Goal: Task Accomplishment & Management: Complete application form

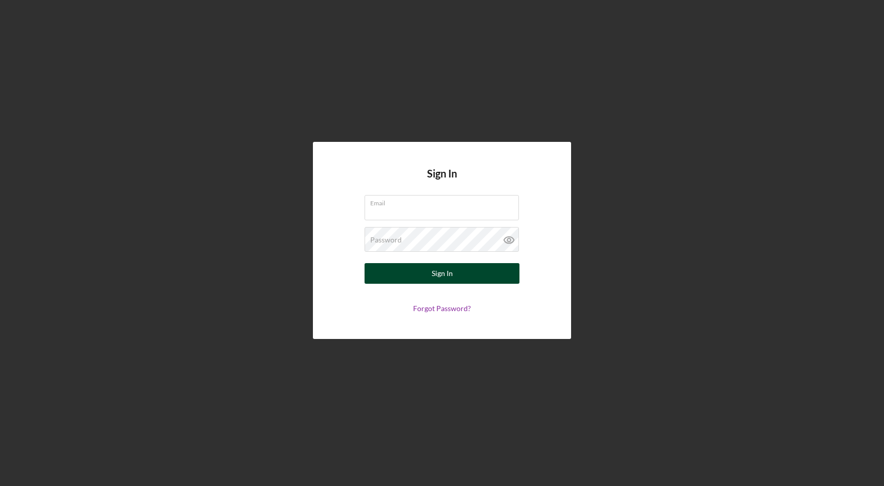
type input "[EMAIL_ADDRESS][DOMAIN_NAME]"
click at [476, 276] on button "Sign In" at bounding box center [441, 273] width 155 height 21
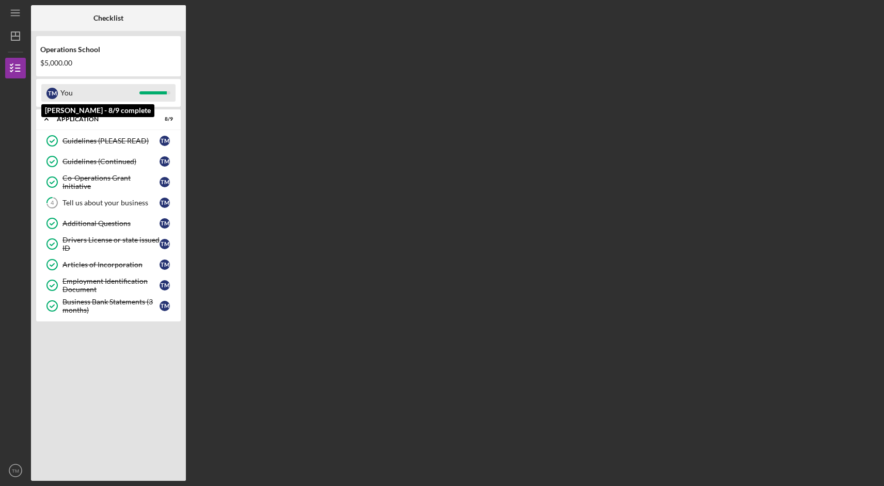
click at [103, 93] on div "You" at bounding box center [99, 93] width 79 height 18
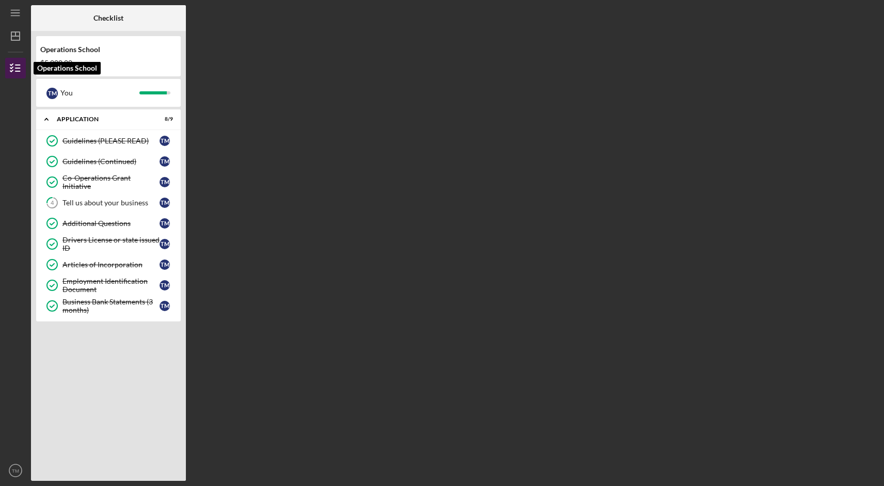
click at [21, 68] on icon "button" at bounding box center [16, 68] width 26 height 26
click at [18, 36] on line "button" at bounding box center [15, 36] width 8 height 0
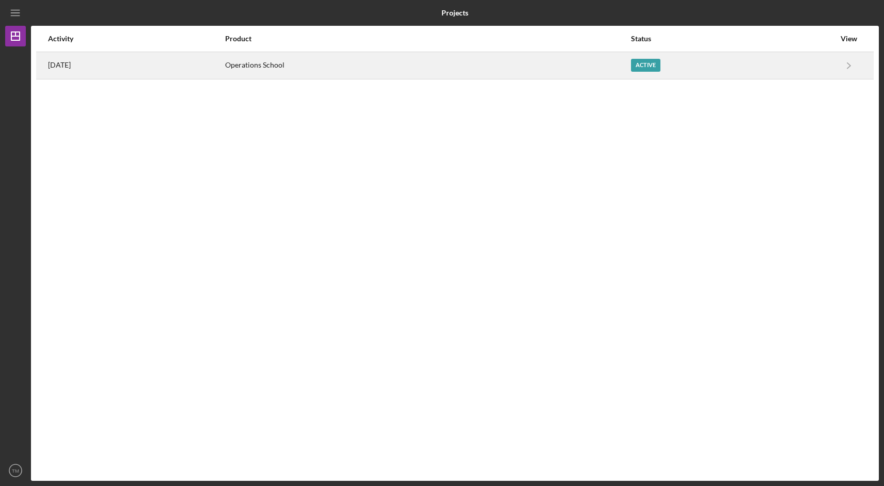
click at [607, 65] on div "Operations School" at bounding box center [427, 66] width 405 height 26
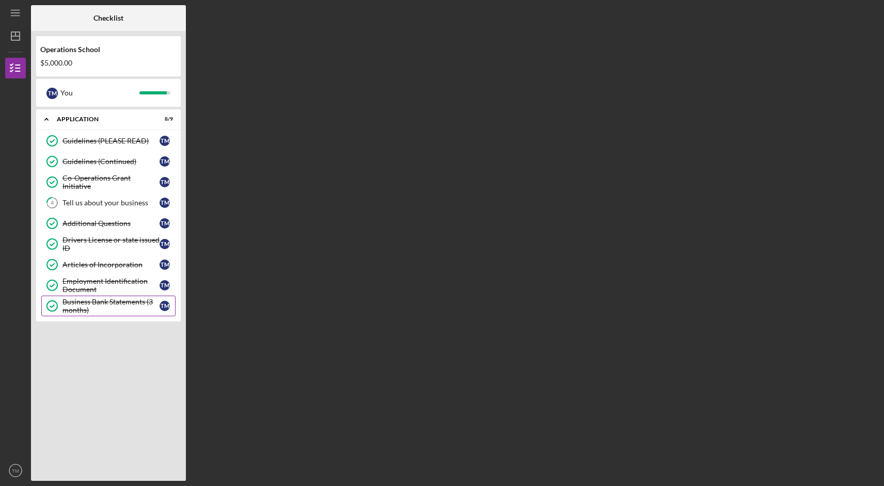
click at [96, 301] on div "Business Bank Statements (3 months)" at bounding box center [110, 306] width 97 height 17
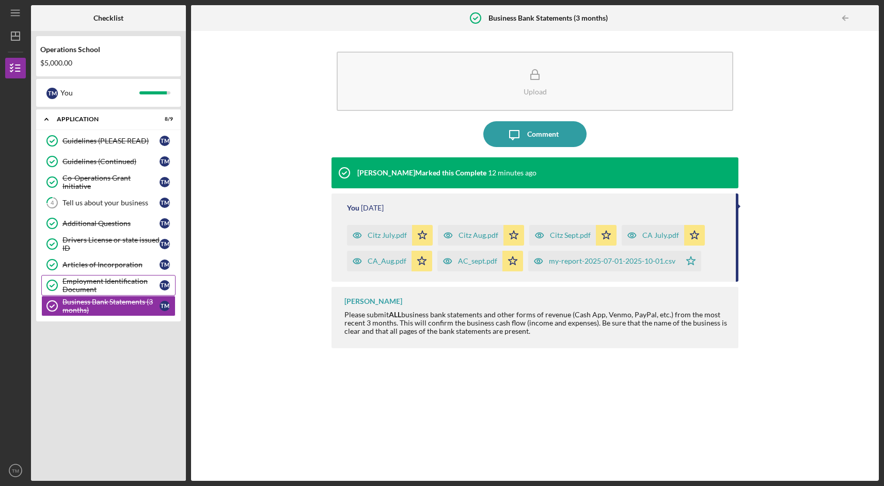
click at [92, 288] on div "Employment Identification Document" at bounding box center [110, 285] width 97 height 17
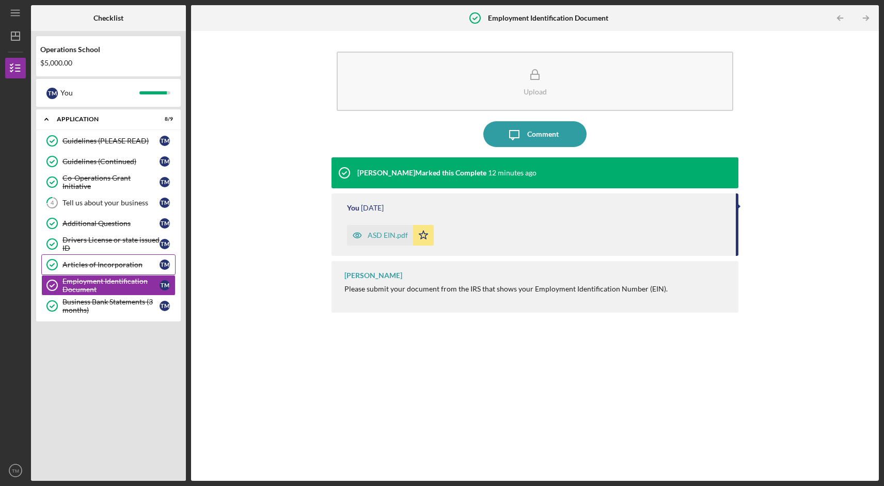
click at [94, 263] on div "Articles of Incorporation" at bounding box center [110, 265] width 97 height 8
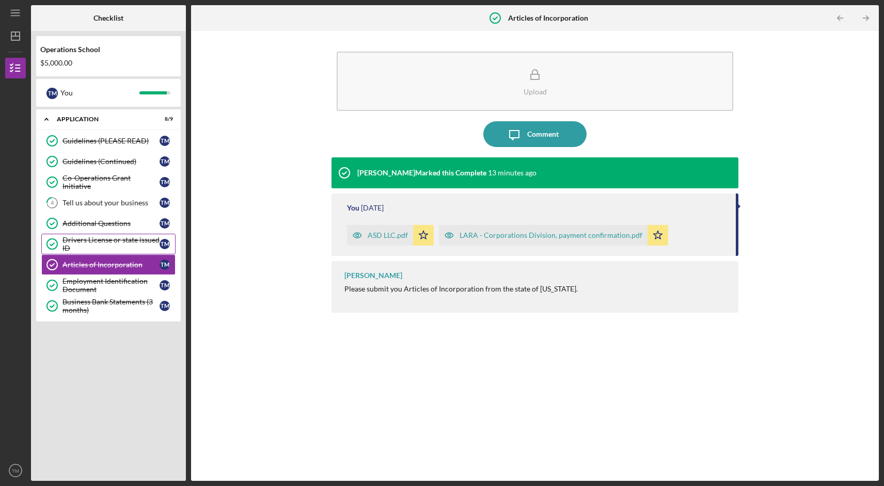
click at [102, 245] on div "Drivers License or state issued ID" at bounding box center [110, 244] width 97 height 17
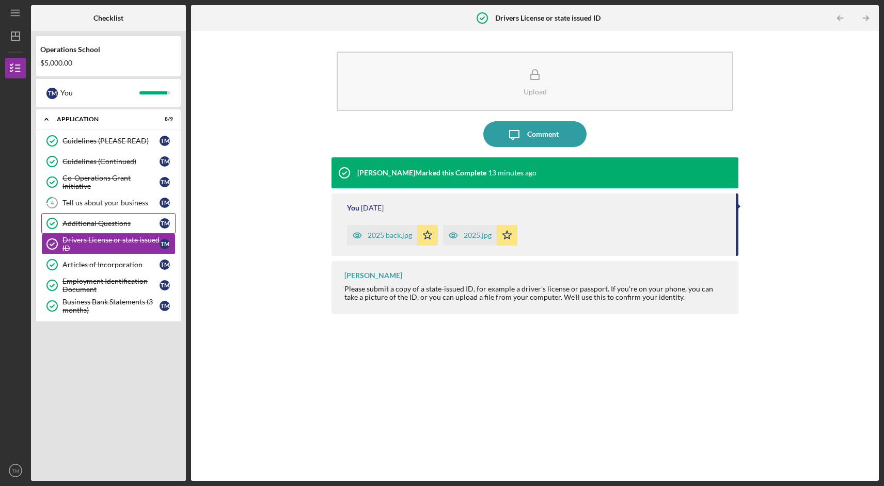
click at [99, 227] on div "Additional Questions" at bounding box center [110, 223] width 97 height 8
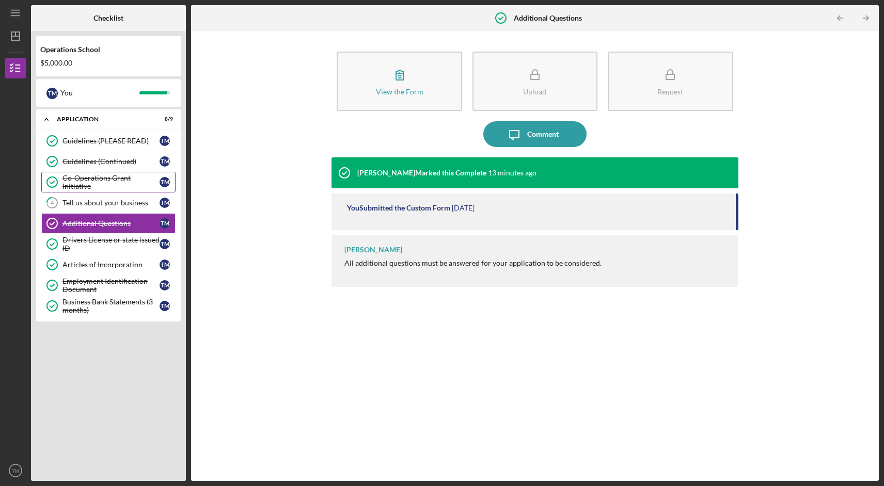
click at [110, 191] on link "Co-Operations Grant Initiative Co-Operations Grant Initiative T M" at bounding box center [108, 182] width 134 height 21
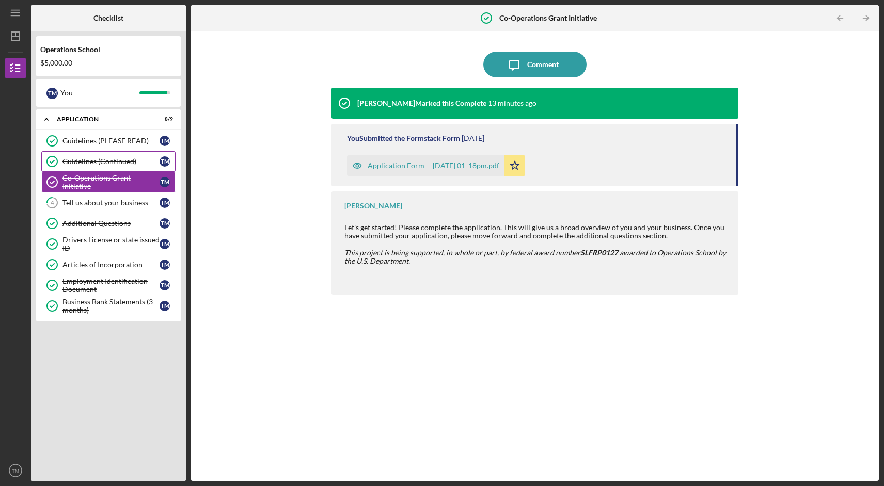
click at [104, 162] on div "Guidelines (Continued)" at bounding box center [110, 161] width 97 height 8
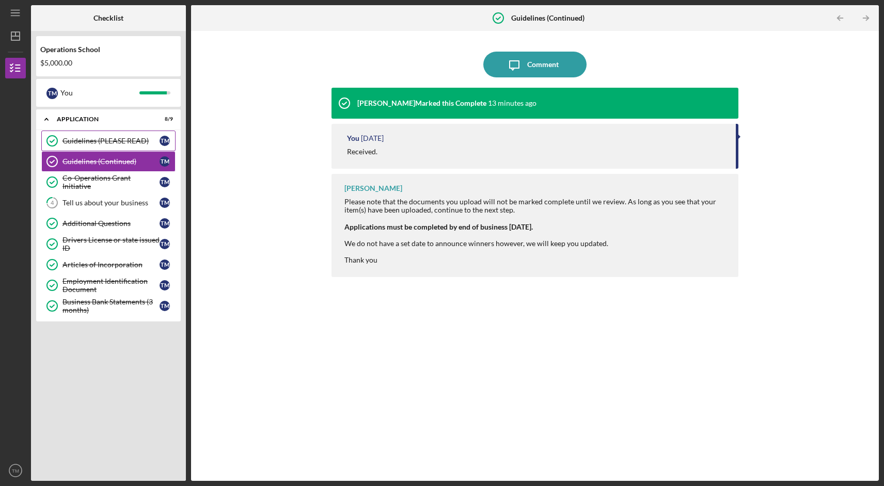
click at [100, 147] on link "Guidelines (PLEASE READ) Guidelines (PLEASE READ) T M" at bounding box center [108, 141] width 134 height 21
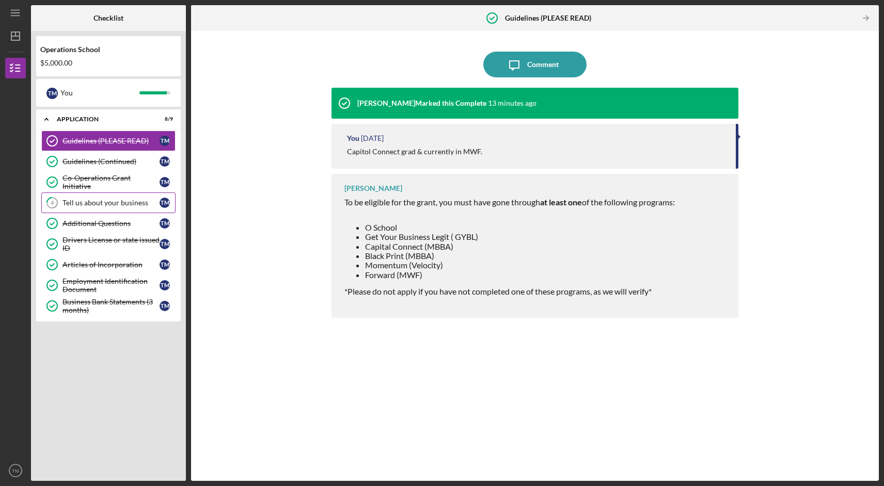
click at [101, 209] on link "4 Tell us about your business T M" at bounding box center [108, 203] width 134 height 21
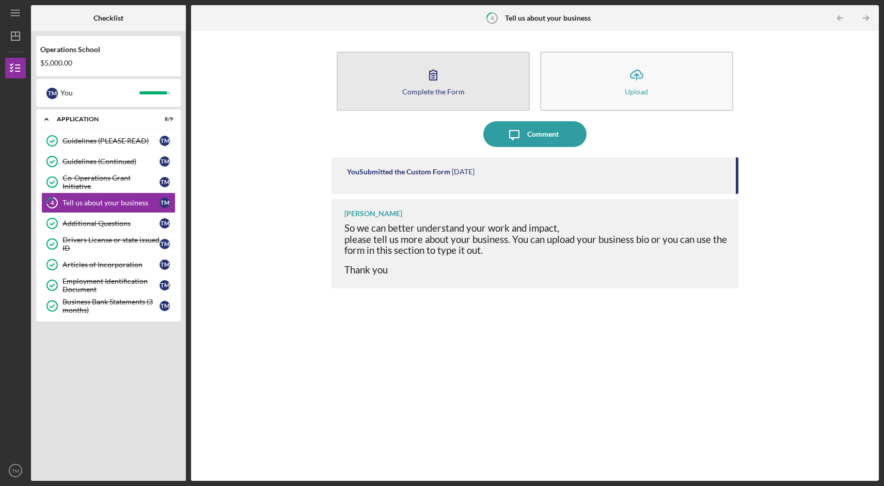
click at [460, 93] on div "Complete the Form" at bounding box center [433, 92] width 62 height 8
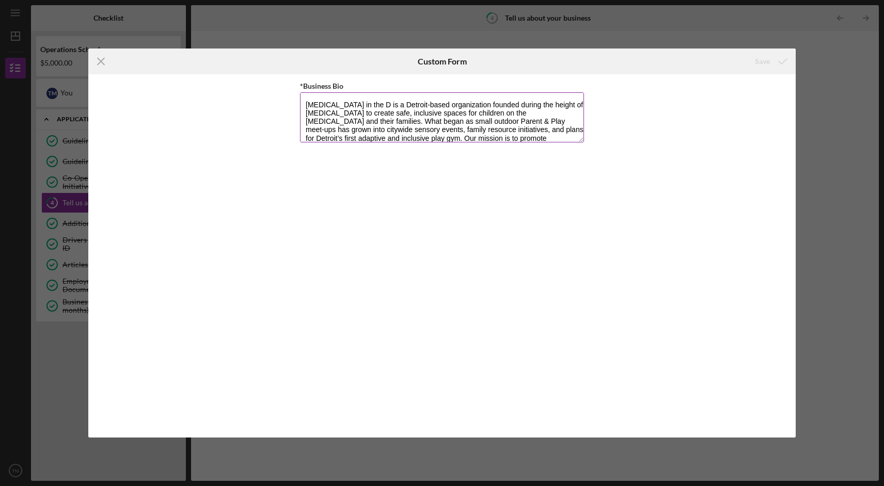
scroll to position [33, 0]
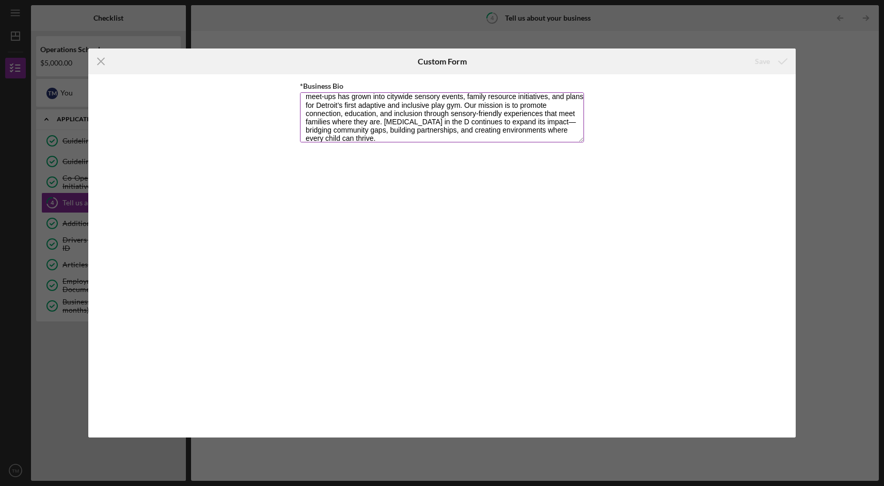
click at [554, 119] on textarea "[MEDICAL_DATA] in the D is a Detroit-based organization founded during the heig…" at bounding box center [442, 117] width 284 height 50
click at [489, 136] on textarea "[MEDICAL_DATA] in the D is a Detroit-based organization founded during the heig…" at bounding box center [442, 117] width 284 height 50
type textarea "[MEDICAL_DATA] in the D is a Detroit-based organization founded during the heig…"
click at [766, 58] on div "Save" at bounding box center [762, 61] width 15 height 21
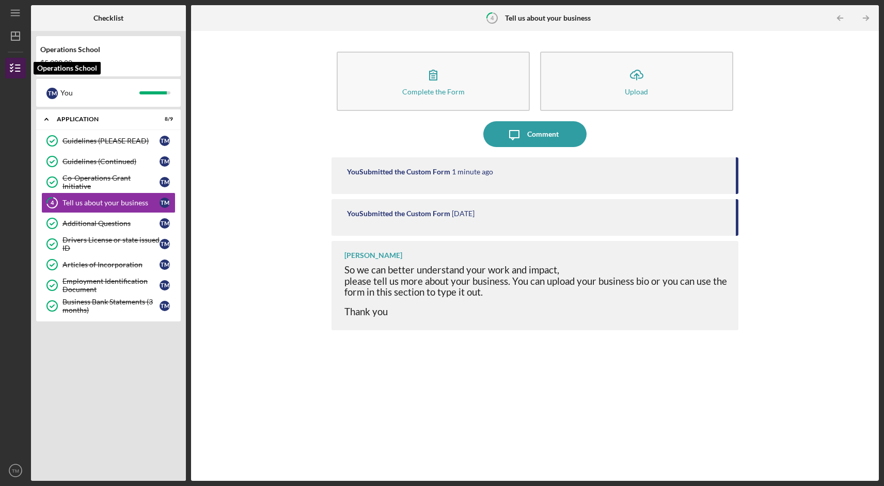
click at [16, 68] on line "button" at bounding box center [17, 68] width 5 height 0
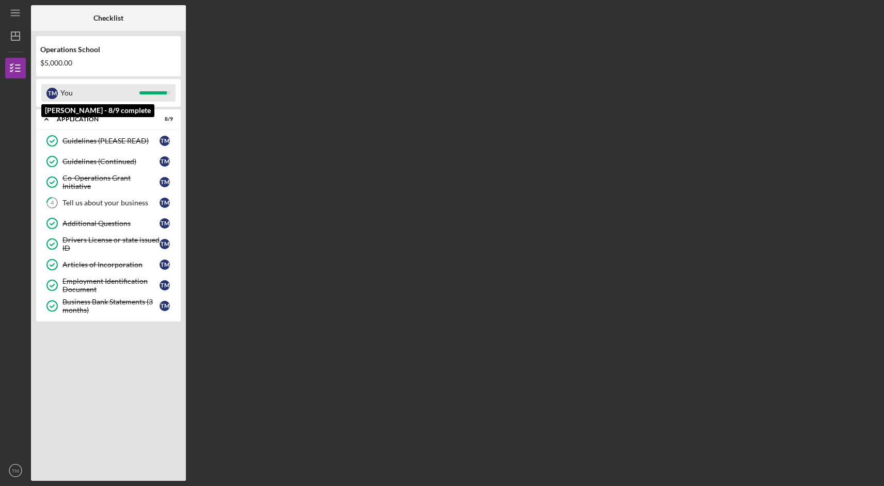
click at [119, 94] on div "You" at bounding box center [99, 93] width 79 height 18
click at [110, 195] on link "4 Tell us about your business T M" at bounding box center [108, 203] width 134 height 21
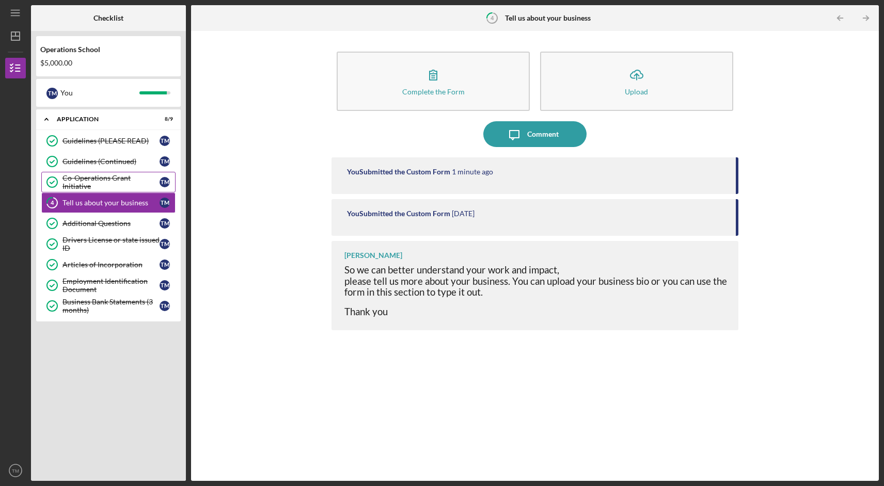
click at [110, 179] on div "Co-Operations Grant Initiative" at bounding box center [110, 182] width 97 height 17
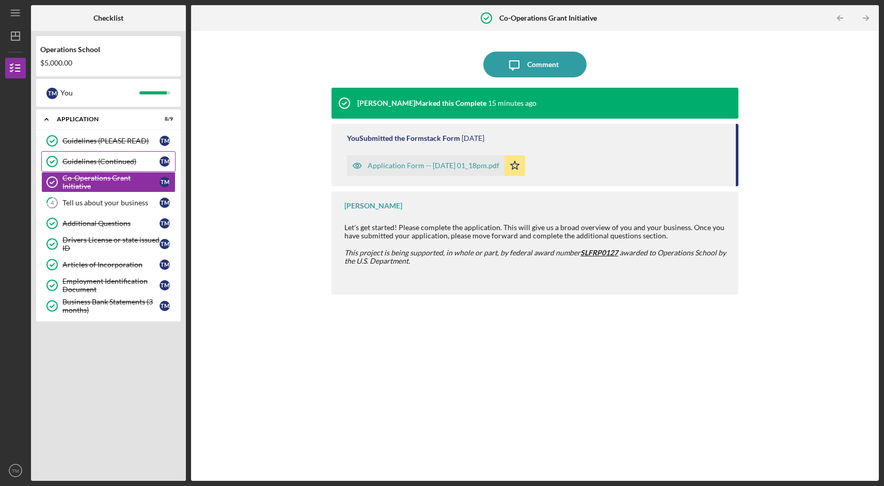
click at [113, 165] on div "Guidelines (Continued)" at bounding box center [110, 161] width 97 height 8
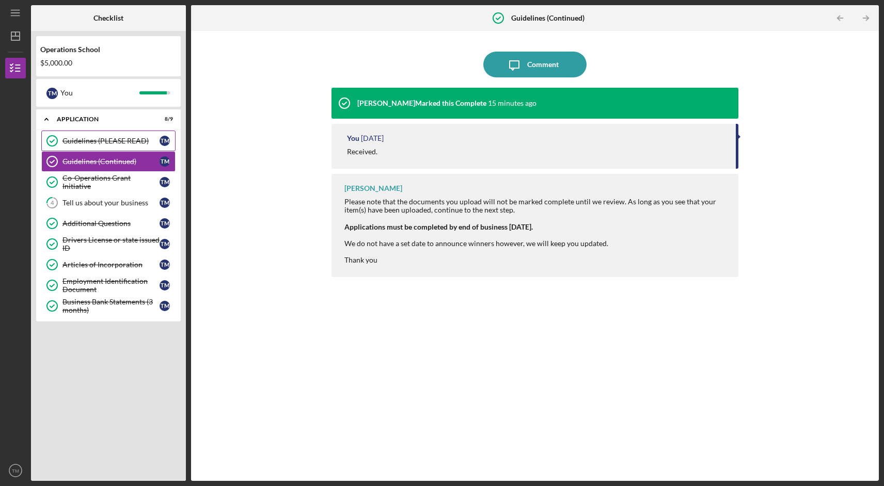
click at [116, 151] on link "Guidelines (PLEASE READ) Guidelines (PLEASE READ) T M" at bounding box center [108, 141] width 134 height 21
